Goal: Task Accomplishment & Management: Complete application form

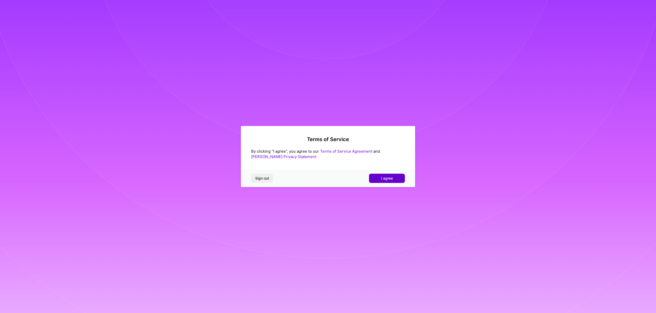
click at [378, 181] on button "I agree" at bounding box center [387, 177] width 36 height 9
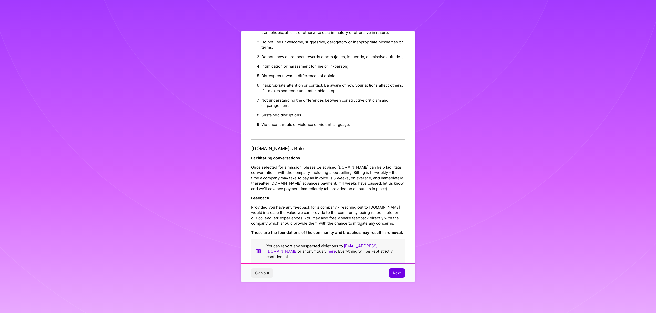
scroll to position [16, 0]
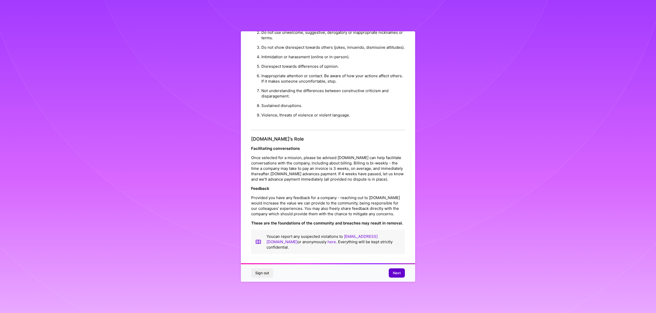
click at [395, 275] on span "Next" at bounding box center [397, 272] width 8 height 5
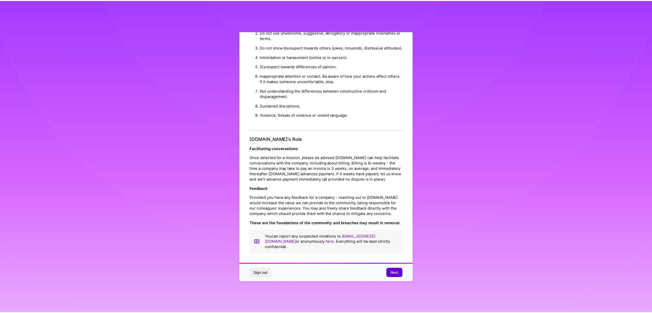
scroll to position [0, 0]
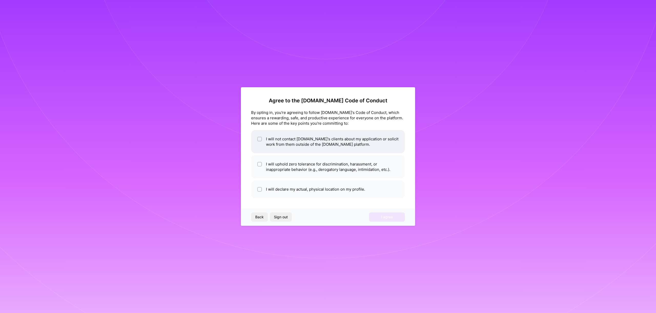
click at [270, 145] on li "I will not contact [DOMAIN_NAME]'s clients about my application or solicit work…" at bounding box center [328, 141] width 154 height 23
checkbox input "true"
click at [270, 157] on li "I will uphold zero tolerance for discrimination, harassment, or inappropriate b…" at bounding box center [328, 166] width 154 height 23
checkbox input "true"
click at [274, 186] on li "I will declare my actual, physical location on my profile." at bounding box center [328, 189] width 154 height 18
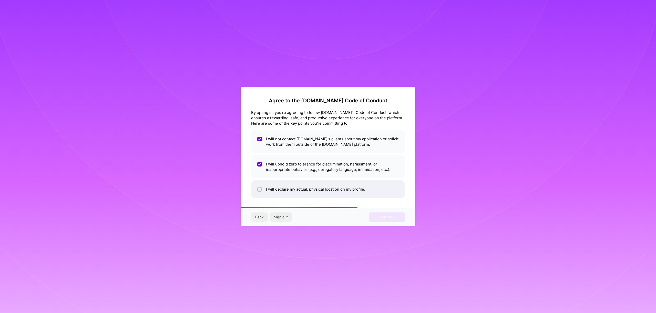
checkbox input "true"
click at [389, 222] on div "Back Sign out I agree" at bounding box center [328, 216] width 174 height 17
click at [390, 217] on span "I agree" at bounding box center [387, 216] width 12 height 5
